Goal: Information Seeking & Learning: Learn about a topic

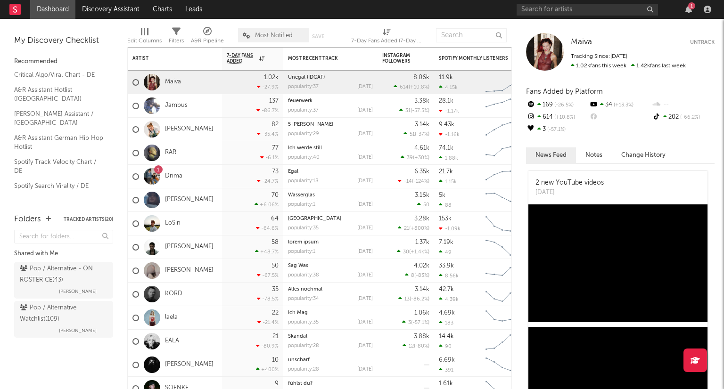
click at [690, 15] on div "1" at bounding box center [616, 9] width 198 height 19
click at [689, 13] on icon "button" at bounding box center [688, 10] width 7 height 8
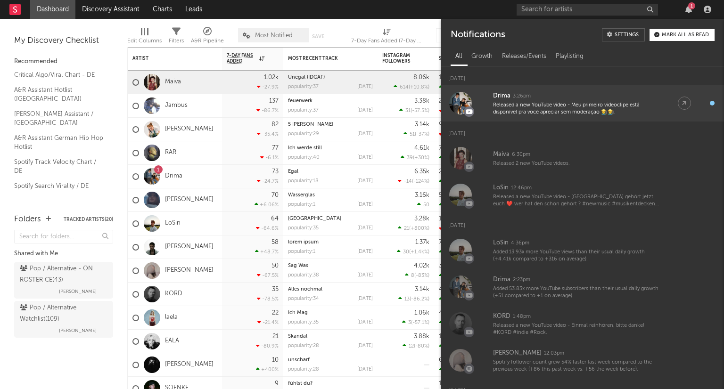
click at [654, 111] on div "Released a new YouTube video - Meu primeiro videoclipe está disponível pra você…" at bounding box center [576, 109] width 166 height 15
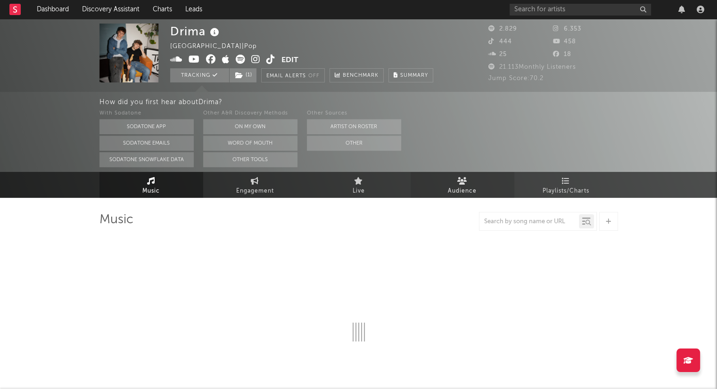
select select "6m"
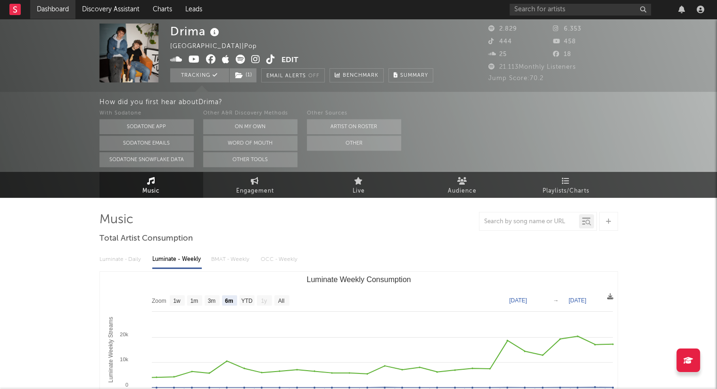
click at [66, 5] on link "Dashboard" at bounding box center [52, 9] width 45 height 19
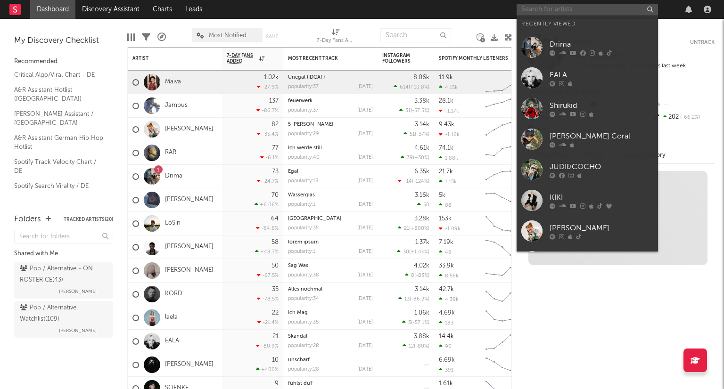
click at [548, 14] on input "text" at bounding box center [587, 10] width 141 height 12
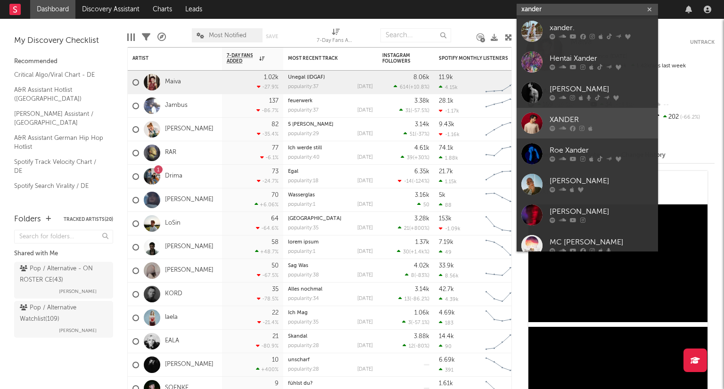
type input "xander"
click at [615, 116] on div "XANDER" at bounding box center [602, 120] width 104 height 11
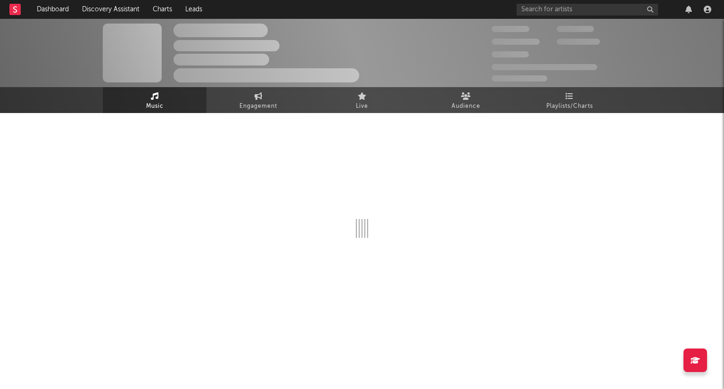
select select "1w"
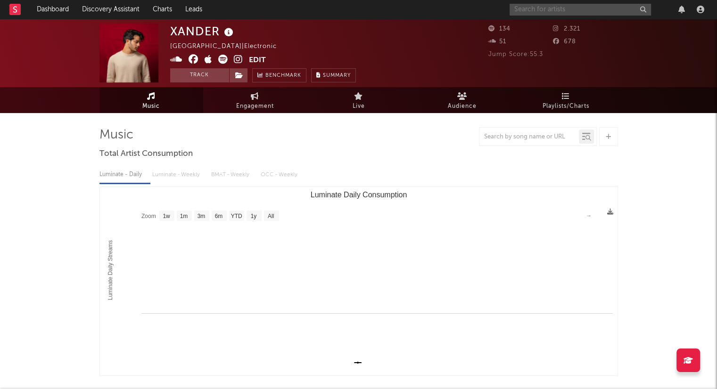
click at [537, 11] on input "text" at bounding box center [579, 10] width 141 height 12
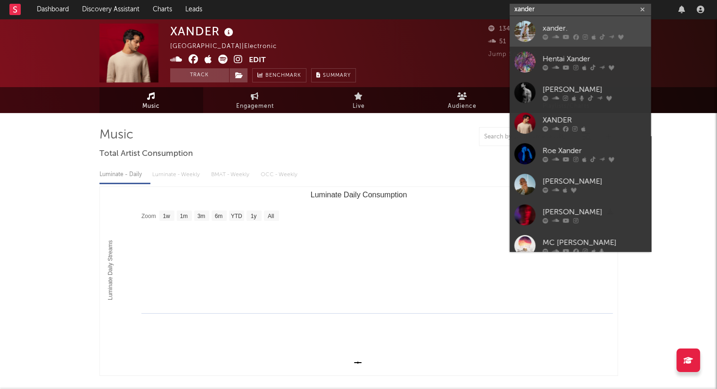
type input "xander"
click at [577, 23] on div "xander." at bounding box center [594, 28] width 104 height 11
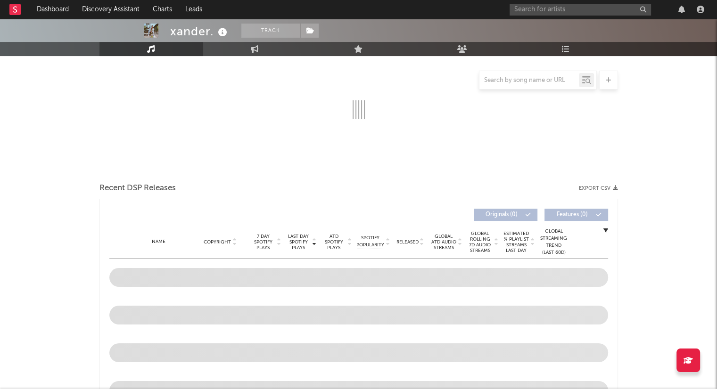
select select "6m"
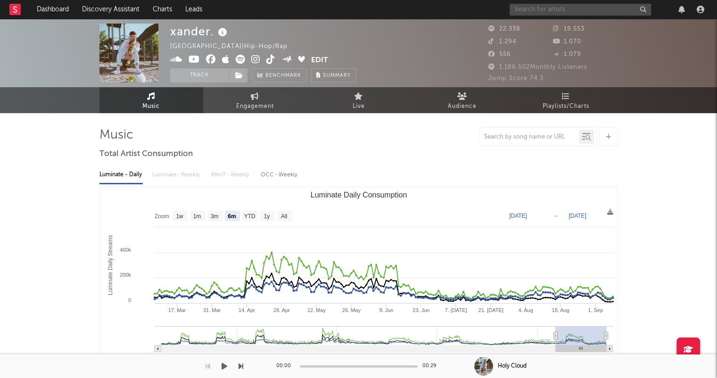
type input "[URL][DOMAIN_NAME]"
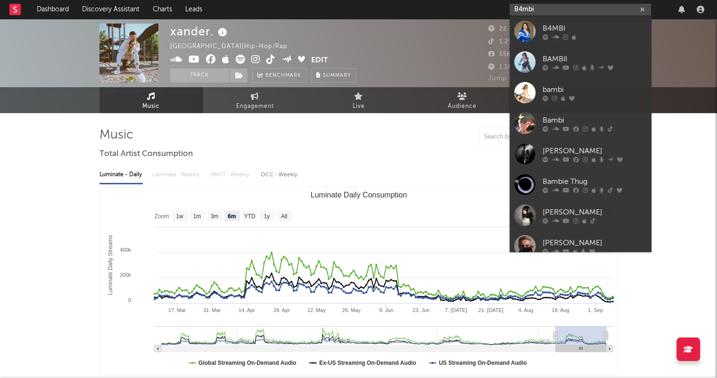
type input "B4mbi"
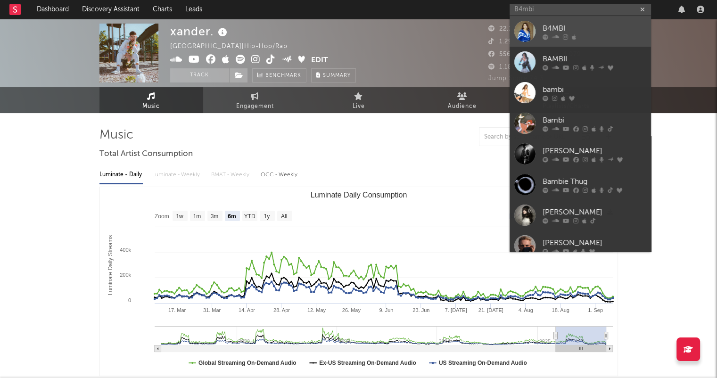
click at [588, 36] on div at bounding box center [594, 37] width 104 height 6
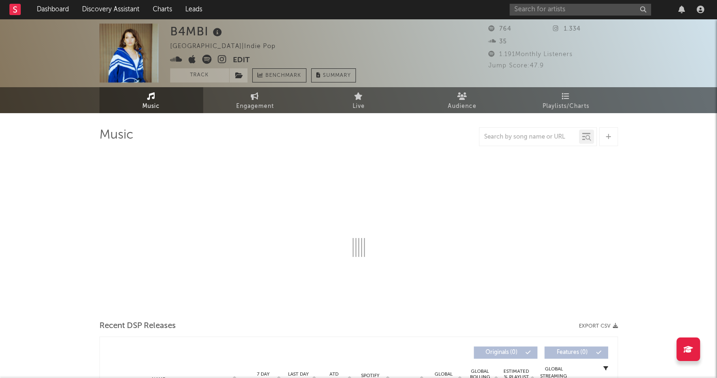
select select "6m"
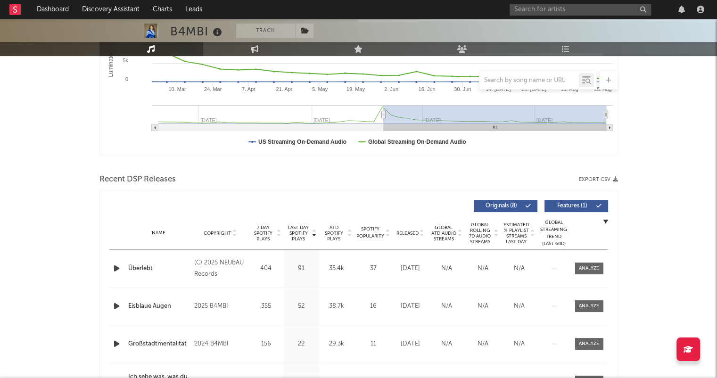
scroll to position [236, 0]
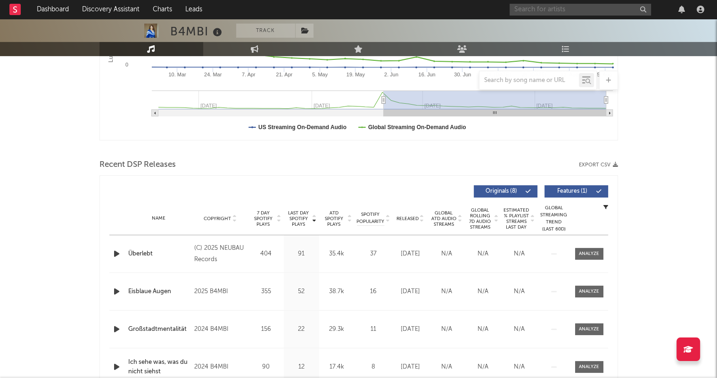
click at [564, 10] on input "text" at bounding box center [579, 10] width 141 height 12
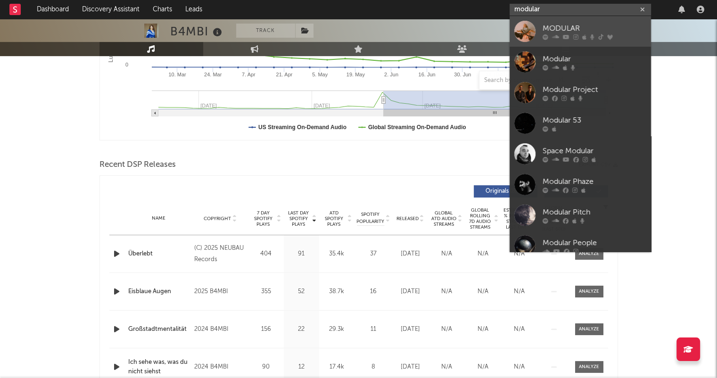
type input "modular"
click at [584, 29] on div "MODULAR" at bounding box center [594, 28] width 104 height 11
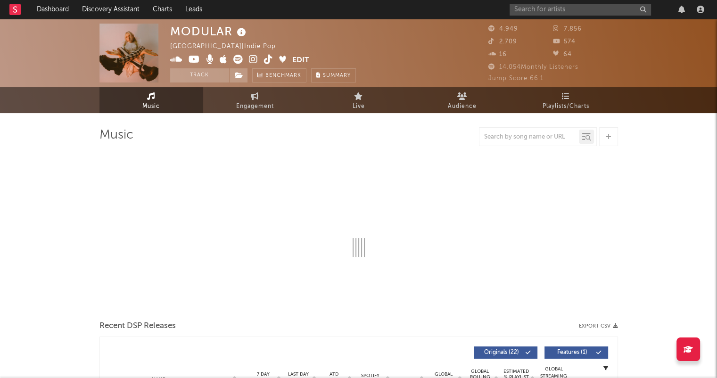
select select "1w"
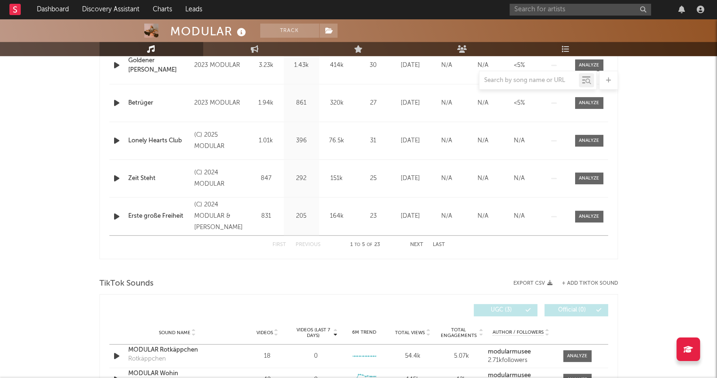
scroll to position [377, 0]
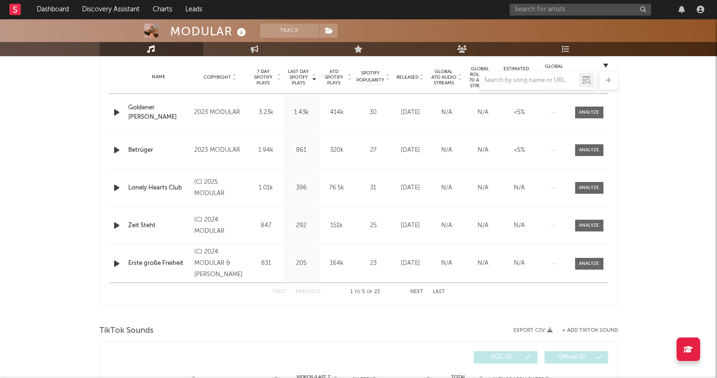
click at [421, 78] on div at bounding box center [358, 80] width 518 height 19
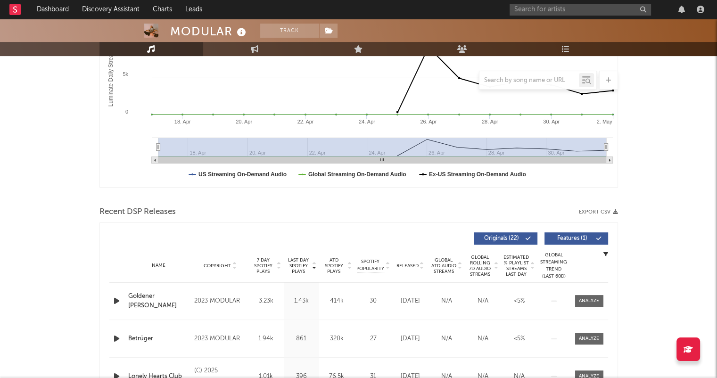
scroll to position [283, 0]
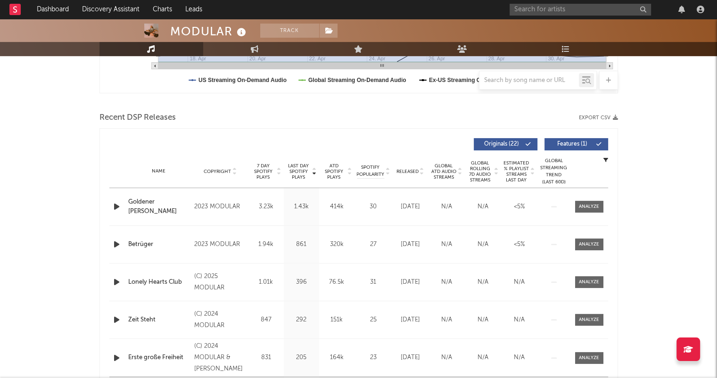
click at [420, 172] on icon at bounding box center [421, 174] width 5 height 4
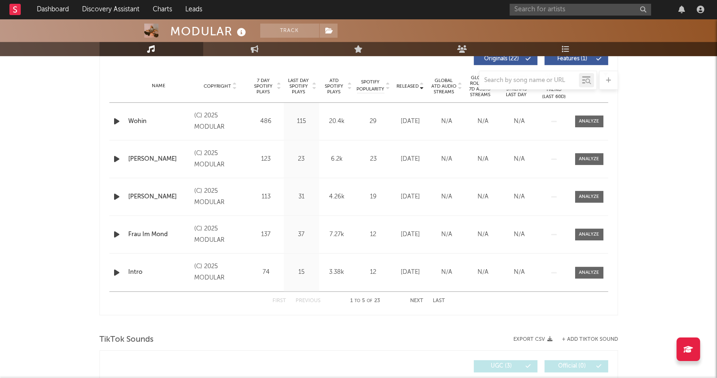
scroll to position [377, 0]
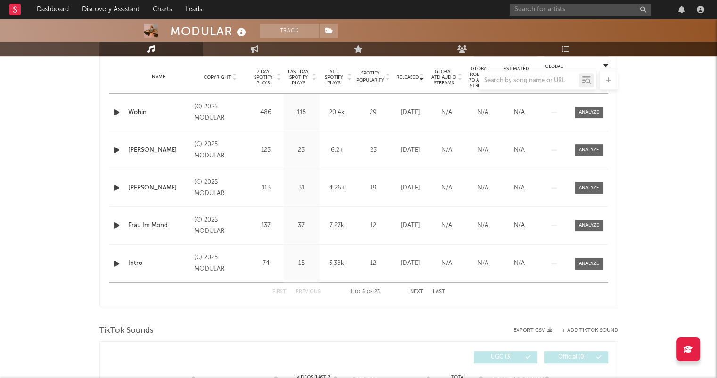
click at [418, 289] on button "Next" at bounding box center [416, 291] width 13 height 5
click at [419, 289] on button "Next" at bounding box center [416, 291] width 13 height 5
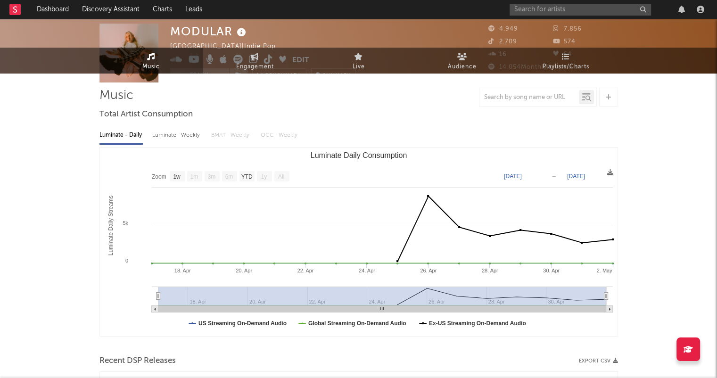
scroll to position [0, 0]
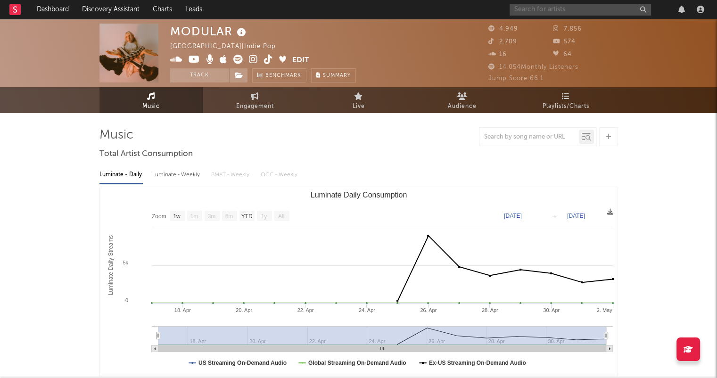
click at [575, 8] on input "text" at bounding box center [579, 10] width 141 height 12
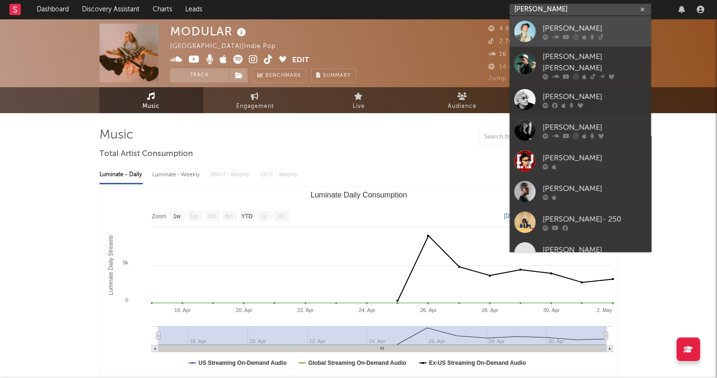
type input "[PERSON_NAME]"
click at [578, 28] on div "[PERSON_NAME]" at bounding box center [594, 28] width 104 height 11
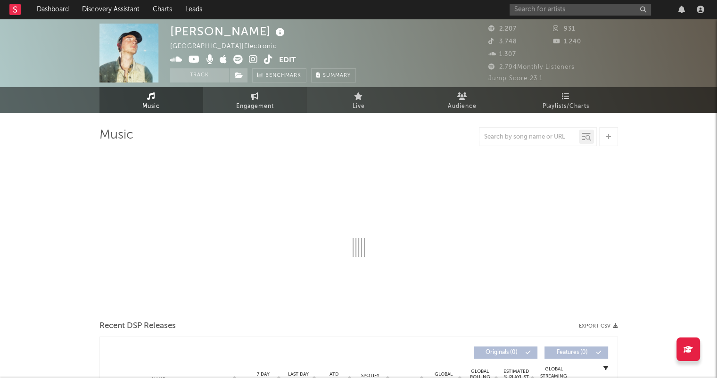
select select "1w"
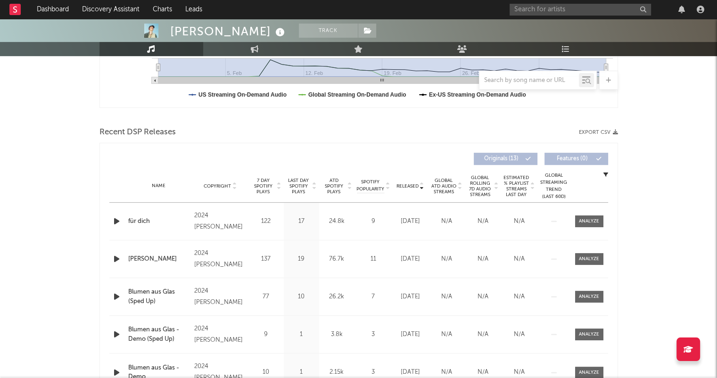
scroll to position [330, 0]
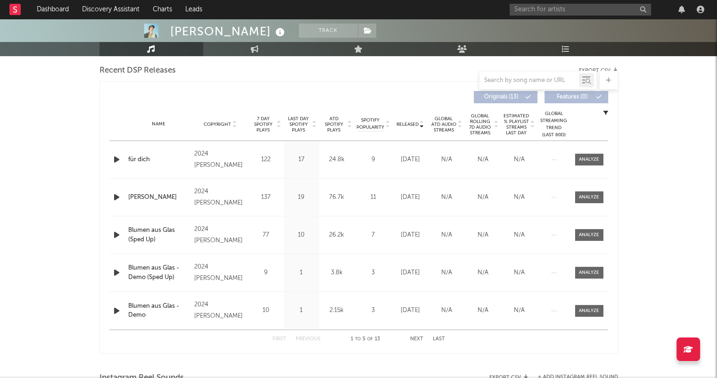
click at [420, 338] on button "Next" at bounding box center [416, 339] width 13 height 5
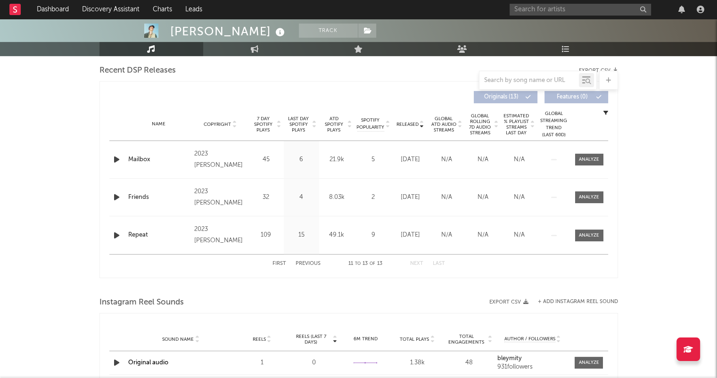
click at [281, 263] on button "First" at bounding box center [279, 263] width 14 height 5
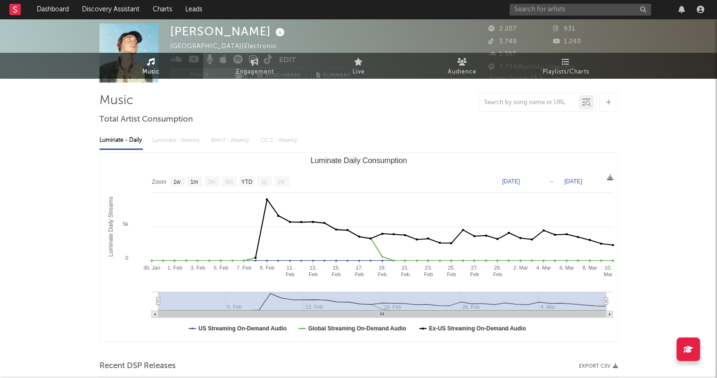
scroll to position [0, 0]
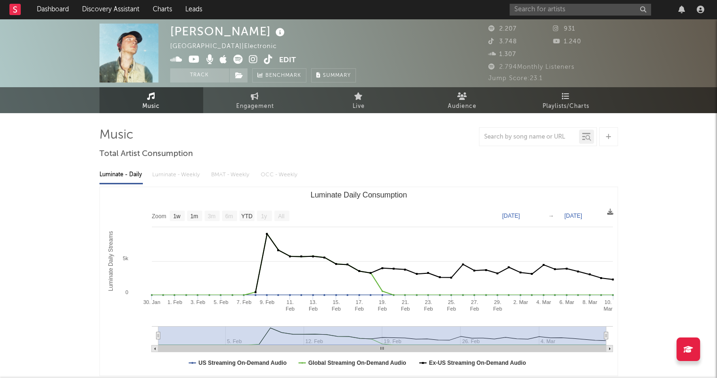
click at [252, 59] on icon at bounding box center [253, 59] width 9 height 9
